Goal: Book appointment/travel/reservation

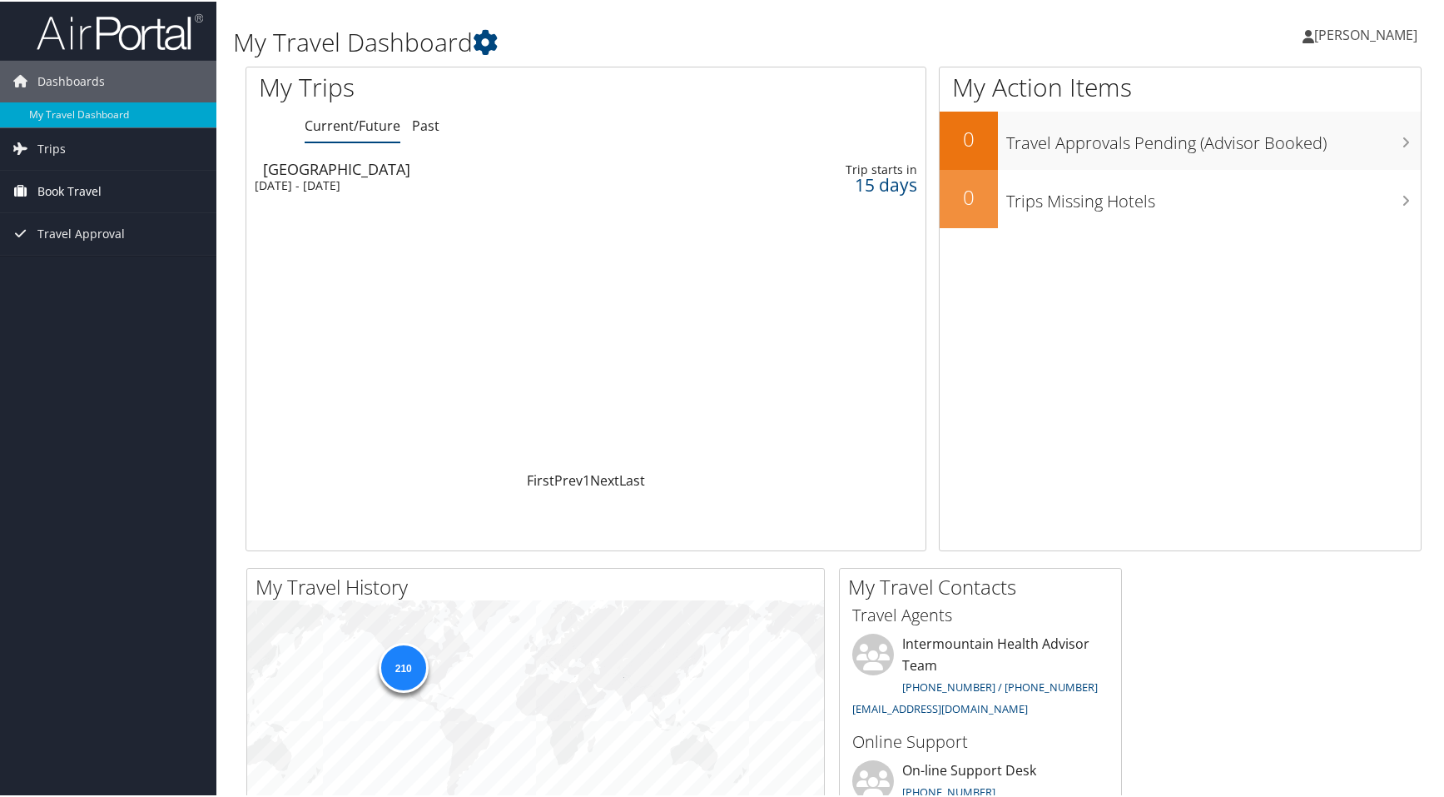
click at [73, 186] on span "Book Travel" at bounding box center [69, 190] width 64 height 42
click at [79, 273] on link "Book/Manage Online Trips" at bounding box center [108, 273] width 216 height 25
